Goal: Task Accomplishment & Management: Manage account settings

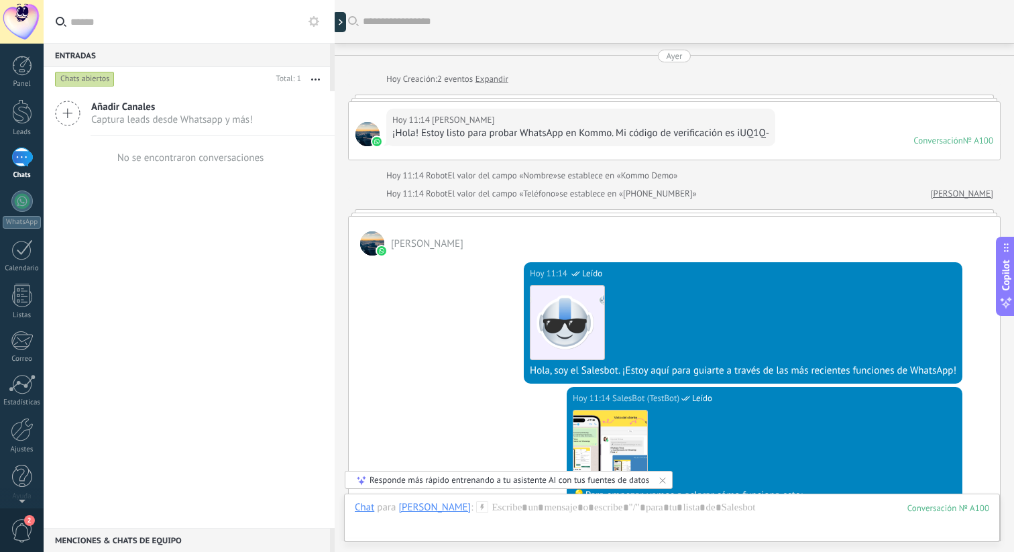
scroll to position [20, 0]
